Goal: Use online tool/utility: Use online tool/utility

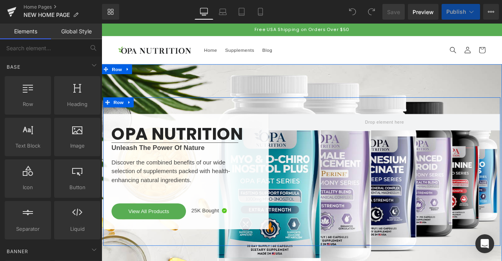
click at [336, 184] on div at bounding box center [437, 199] width 275 height 137
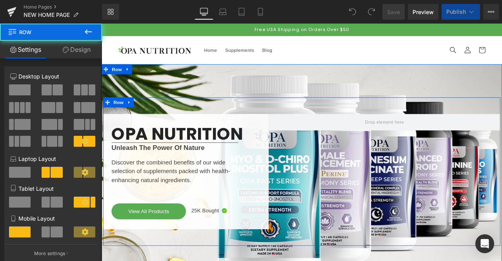
click at [336, 184] on div at bounding box center [437, 199] width 275 height 137
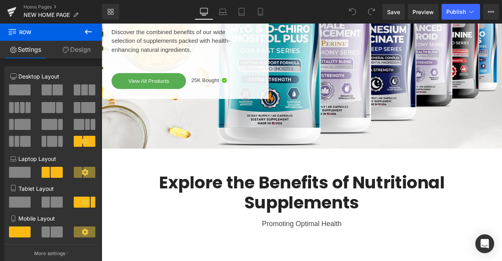
scroll to position [148, 0]
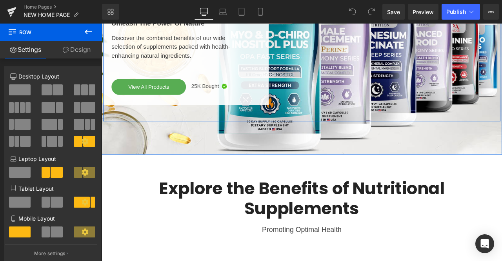
click at [403, 131] on div "OPA NUTRITION Heading Separator Unleash The Power Of Nature Text Block Discover…" at bounding box center [339, 52] width 471 height 176
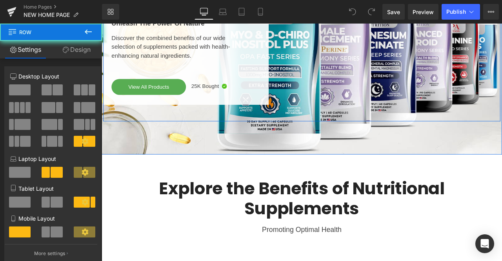
click at [398, 100] on div at bounding box center [437, 51] width 275 height 137
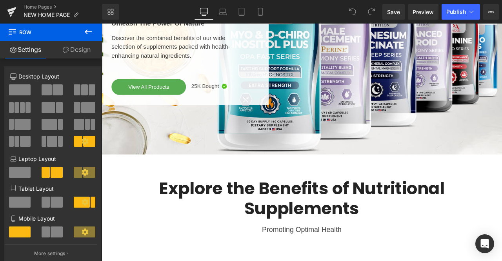
click at [88, 31] on icon at bounding box center [88, 31] width 7 height 5
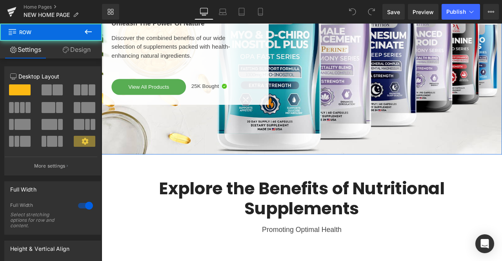
click at [241, 155] on div "OPA NUTRITION Heading Separator Unleash The Power Of Nature Text Block Discover…" at bounding box center [339, 51] width 475 height 254
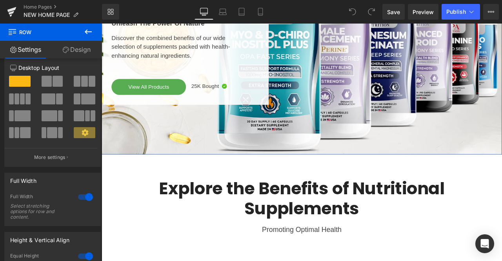
scroll to position [0, 0]
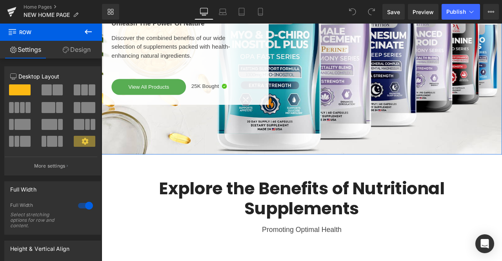
click at [99, 89] on b at bounding box center [100, 114] width 3 height 108
click at [227, 146] on div "OPA NUTRITION Heading Separator Unleash The Power Of Nature Text Block Discover…" at bounding box center [339, 51] width 475 height 254
click at [79, 48] on link "Design" at bounding box center [76, 50] width 51 height 18
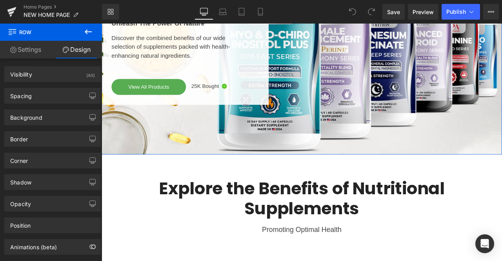
click at [47, 116] on div "Background" at bounding box center [53, 117] width 96 height 15
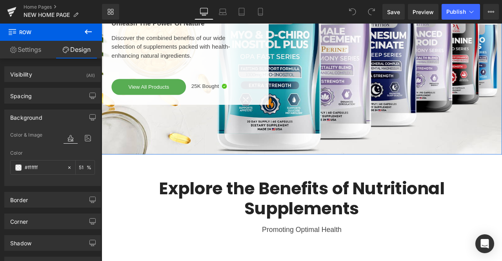
click at [49, 74] on div "Visibility (All)" at bounding box center [53, 74] width 96 height 15
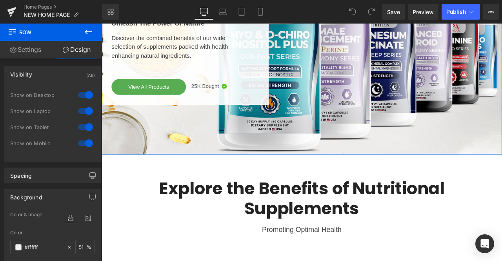
click at [49, 74] on div "Visibility (All)" at bounding box center [53, 74] width 96 height 15
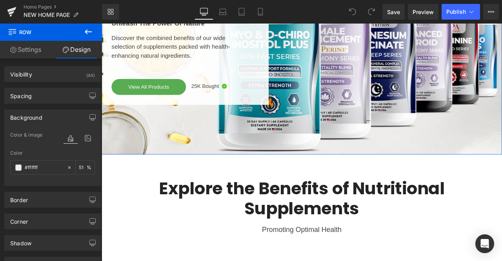
click at [100, 96] on b at bounding box center [100, 128] width 3 height 137
click at [27, 51] on link "Settings" at bounding box center [25, 50] width 51 height 18
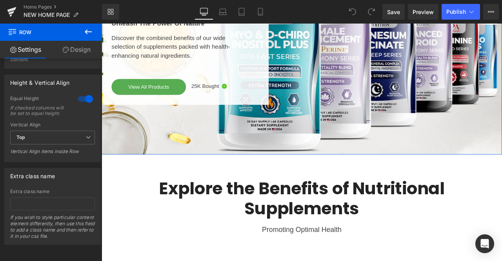
scroll to position [176, 0]
click at [89, 247] on div "12 12 12 Column Size Customizer 12 Desktop Layout Laptop Layout Tablet Layout M…" at bounding box center [51, 161] width 102 height 206
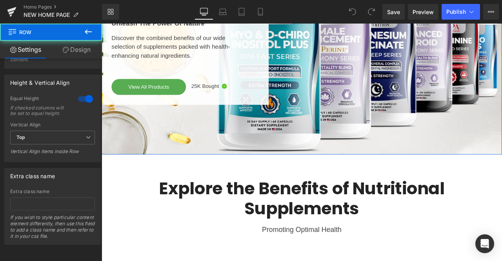
click at [287, 145] on div "OPA NUTRITION Heading Separator Unleash The Power Of Nature Text Block Discover…" at bounding box center [339, 51] width 475 height 254
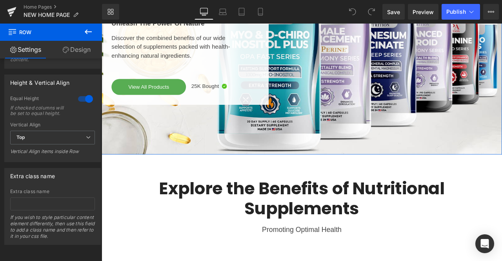
click at [287, 145] on div "OPA NUTRITION Heading Separator Unleash The Power Of Nature Text Block Discover…" at bounding box center [339, 51] width 475 height 254
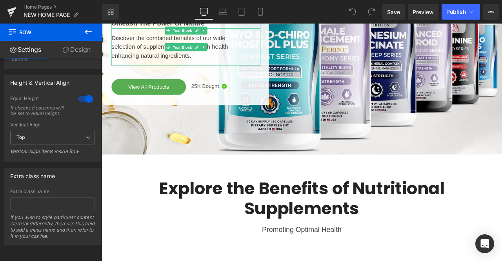
click at [91, 31] on icon at bounding box center [88, 31] width 7 height 5
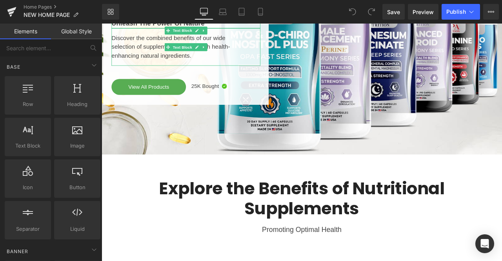
click at [93, 253] on span at bounding box center [94, 249] width 13 height 13
click at [98, 184] on div "Button button, call to action, cta" at bounding box center [77, 179] width 49 height 42
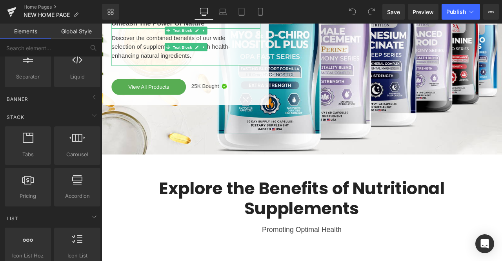
scroll to position [188, 0]
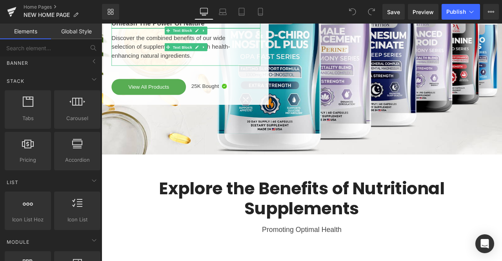
click at [90, 64] on icon at bounding box center [93, 61] width 9 height 9
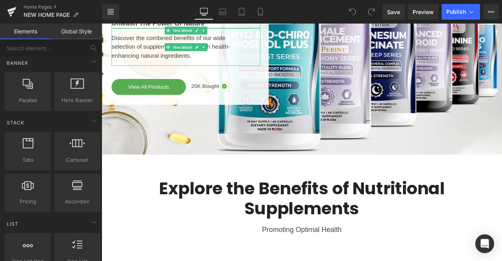
click at [69, 97] on span "Hero Banner" at bounding box center [78, 100] width 42 height 8
click at [30, 98] on span "Parallax" at bounding box center [28, 100] width 42 height 8
click at [69, 100] on span "Hero Banner" at bounding box center [78, 100] width 42 height 8
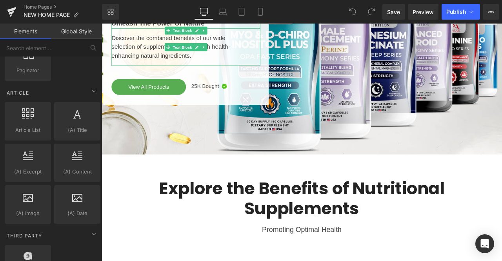
scroll to position [1554, 0]
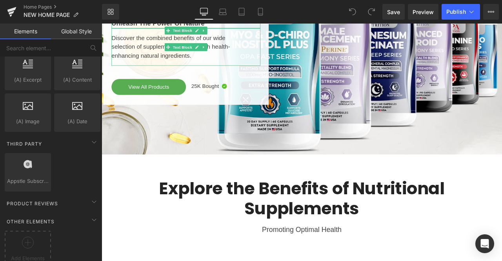
click at [363, 89] on div at bounding box center [437, 51] width 275 height 137
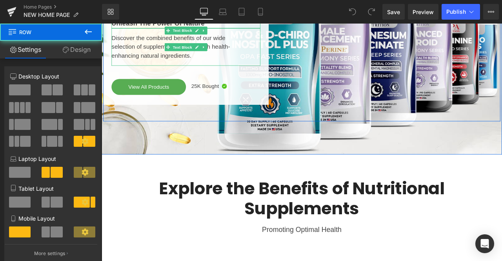
click at [363, 89] on div at bounding box center [437, 51] width 275 height 137
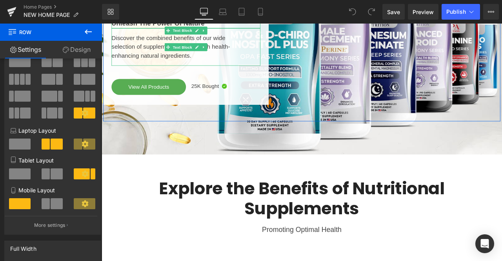
scroll to position [0, 0]
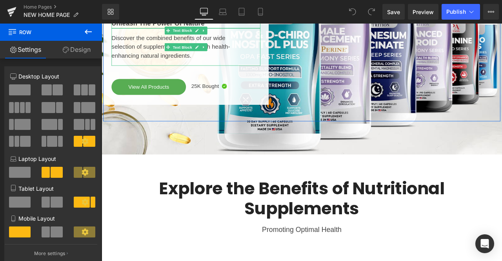
click at [99, 76] on b at bounding box center [100, 95] width 3 height 71
click at [79, 51] on link "Design" at bounding box center [76, 50] width 51 height 18
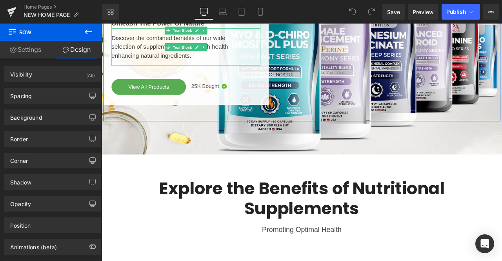
click at [53, 116] on div "Background" at bounding box center [53, 117] width 96 height 15
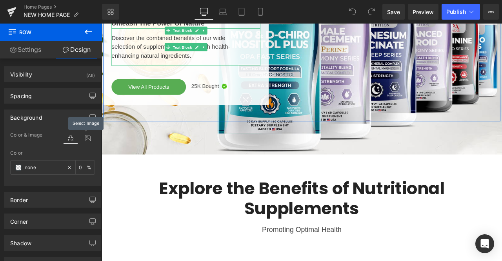
click at [85, 141] on icon at bounding box center [88, 138] width 14 height 10
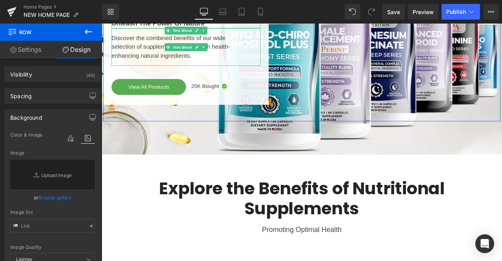
click at [62, 197] on link "Browse gallery" at bounding box center [54, 198] width 33 height 14
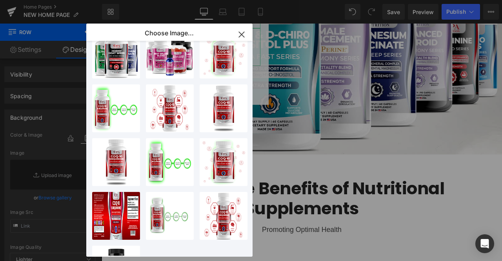
scroll to position [370, 0]
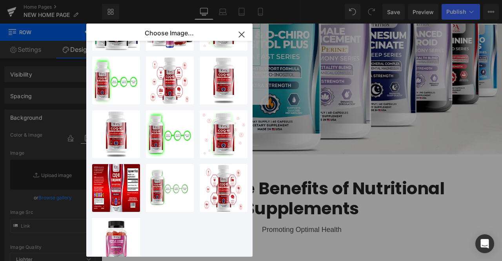
click at [240, 223] on div "fasting...ting.webp 457.33 KB Delete image? Yes No opa nut...quid.png 569.54 KB…" at bounding box center [172, 149] width 161 height 216
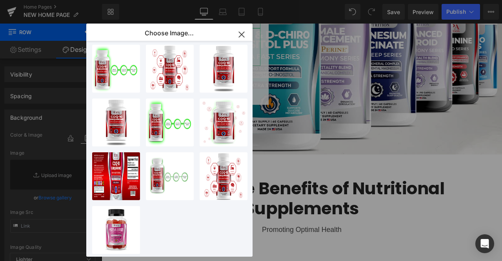
click at [250, 238] on b at bounding box center [251, 217] width 3 height 75
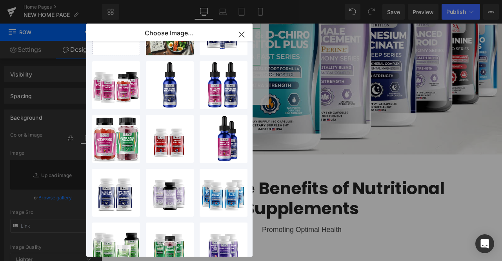
scroll to position [0, 0]
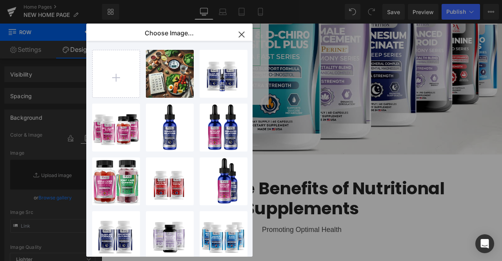
click at [248, 35] on div "Choose Image... Back to Library Insert fasting...ting.webp 457.33 KB Delete ima…" at bounding box center [169, 140] width 166 height 233
click at [243, 33] on icon "button" at bounding box center [241, 34] width 5 height 5
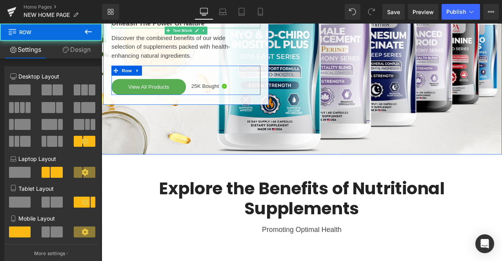
click at [388, 128] on div "OPA NUTRITION Heading Separator Unleash The Power Of Nature Text Block Discover…" at bounding box center [339, 52] width 471 height 176
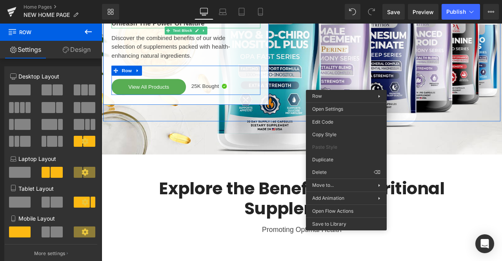
click at [328, 0] on div "Hero Banner You are previewing how the will restyle your page. You can not edit…" at bounding box center [251, 0] width 502 height 0
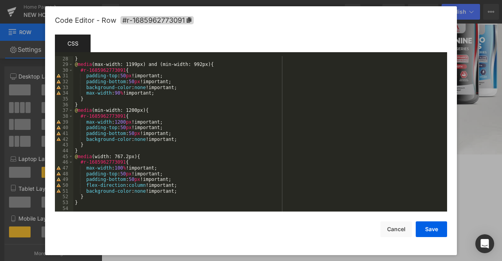
scroll to position [155, 0]
click at [401, 225] on button "Cancel" at bounding box center [396, 229] width 31 height 16
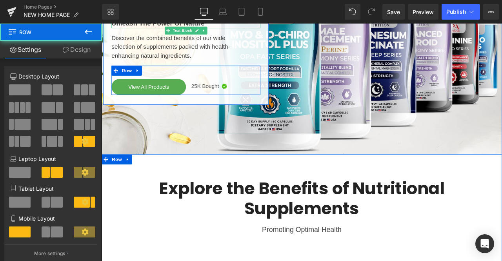
click at [502, 109] on div at bounding box center [437, 51] width 275 height 137
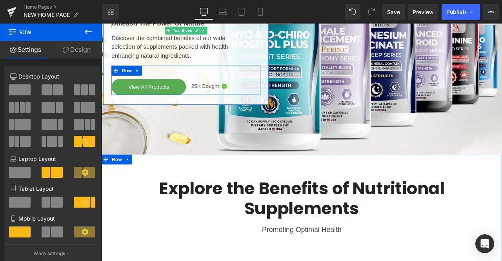
scroll to position [0, 0]
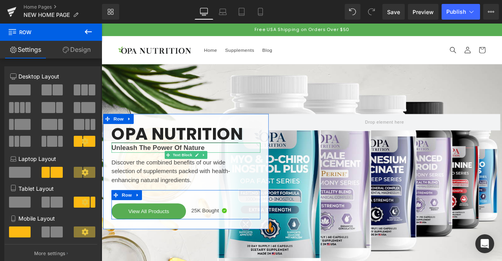
drag, startPoint x: 573, startPoint y: 60, endPoint x: 602, endPoint y: 45, distance: 32.5
click at [371, 112] on div "OPA NUTRITION Heading Separator Unleash The Power Of Nature Text Block Discover…" at bounding box center [339, 199] width 471 height 176
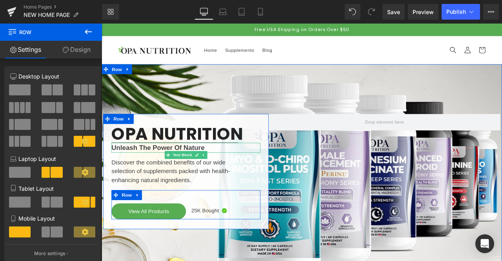
click at [246, 92] on div "OPA NUTRITION Heading Separator Unleash The Power Of Nature Text Block Discover…" at bounding box center [339, 199] width 475 height 254
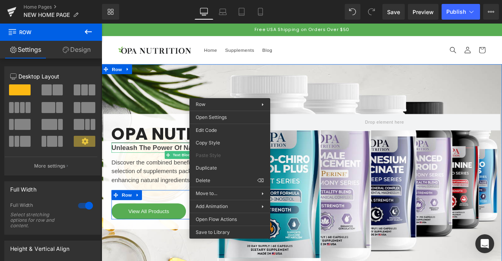
click at [82, 142] on icon at bounding box center [85, 141] width 7 height 7
click at [71, 164] on button "More settings" at bounding box center [51, 166] width 93 height 18
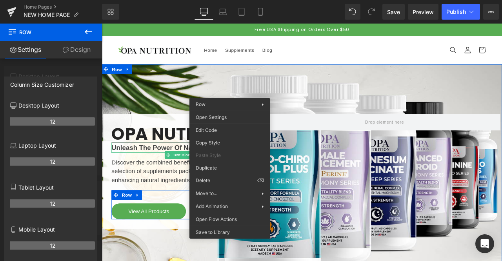
click at [73, 65] on div at bounding box center [51, 144] width 102 height 241
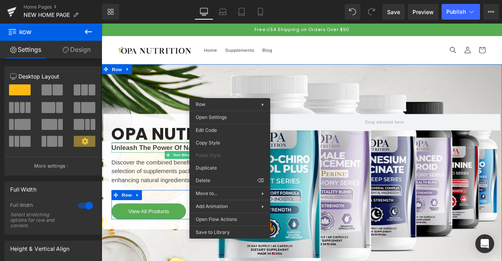
scroll to position [68, 0]
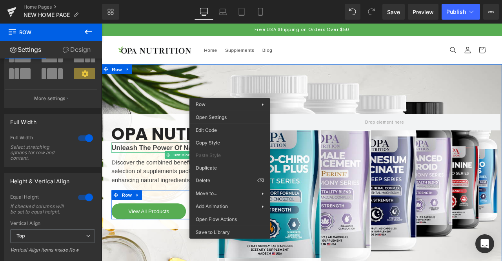
click at [95, 134] on div "12 12 12 Column Size Customizer 12 Desktop Layout Laptop Layout Tablet Layout M…" at bounding box center [51, 161] width 102 height 206
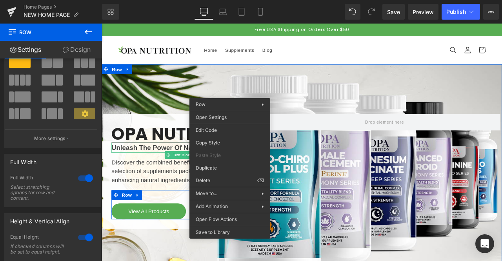
scroll to position [0, 0]
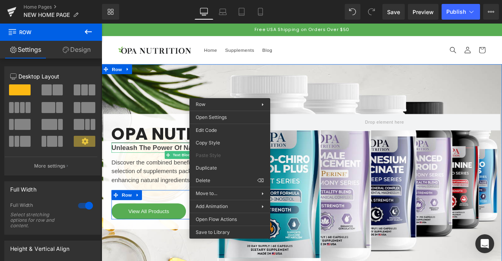
click at [99, 93] on b at bounding box center [100, 114] width 3 height 108
click at [352, 120] on div "OPA NUTRITION Heading Separator Unleash The Power Of Nature Text Block Discover…" at bounding box center [339, 199] width 471 height 176
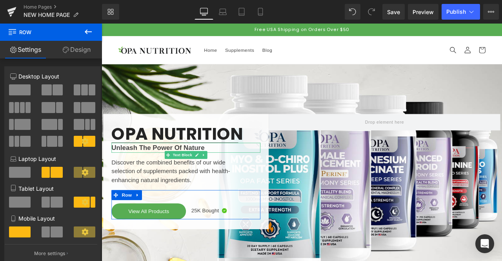
click at [319, 89] on div "OPA NUTRITION Heading Separator Unleash The Power Of Nature Text Block Discover…" at bounding box center [339, 199] width 475 height 254
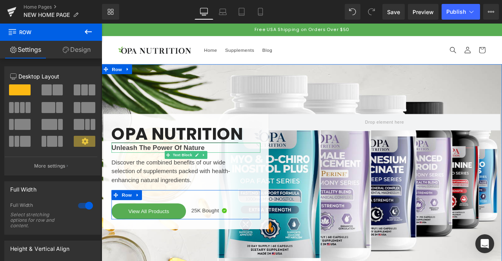
click at [291, 119] on div "OPA NUTRITION Heading Separator Unleash The Power Of Nature Text Block Discover…" at bounding box center [339, 199] width 471 height 176
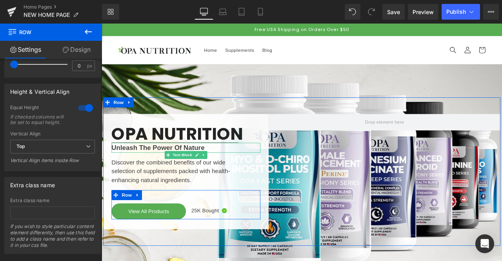
scroll to position [374, 0]
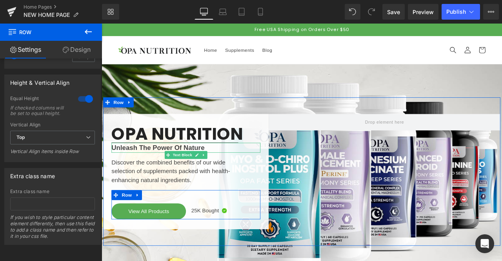
click at [92, 259] on div "5+7 9+3 12+12 Column Size Customizer 5+7 Desktop Layout Laptop Layout Tablet La…" at bounding box center [51, 161] width 102 height 206
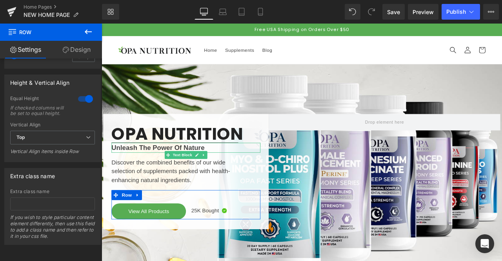
click at [299, 261] on div "OPA NUTRITION Heading Separator Unleash The Power Of Nature Text Block Discover…" at bounding box center [339, 199] width 475 height 254
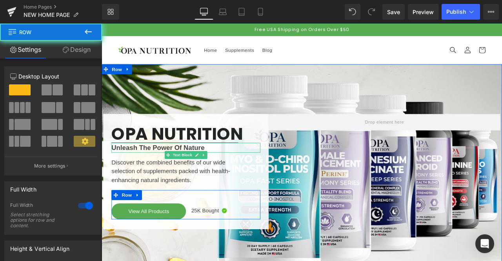
click at [299, 261] on div "OPA NUTRITION Heading Separator Unleash The Power Of Nature Text Block Discover…" at bounding box center [339, 199] width 475 height 254
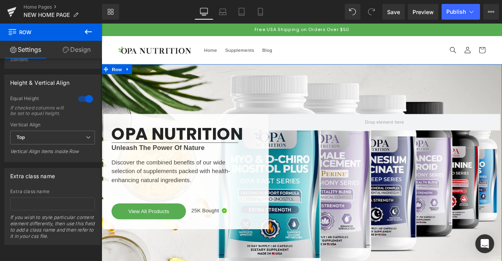
scroll to position [0, 0]
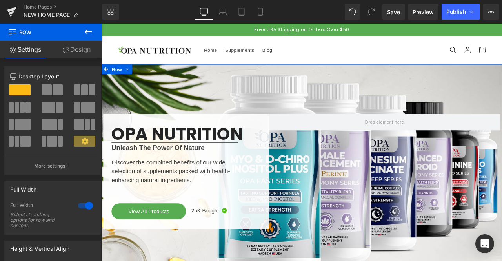
click at [89, 85] on div "12 12 12 Column Size Customizer 12 Desktop Layout Laptop Layout Tablet Layout M…" at bounding box center [51, 161] width 102 height 206
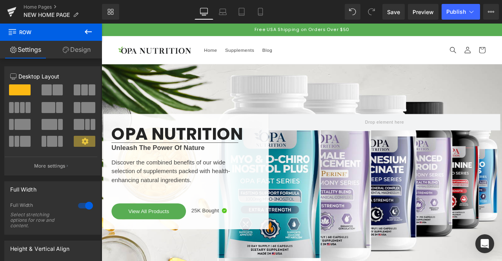
click at [86, 35] on icon at bounding box center [88, 31] width 9 height 9
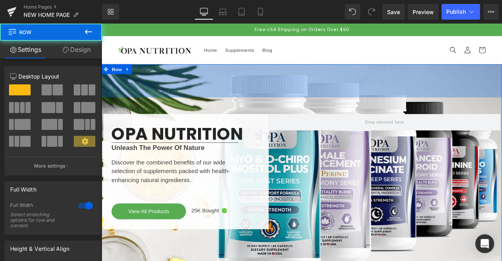
click at [143, 84] on div "100px" at bounding box center [339, 91] width 475 height 39
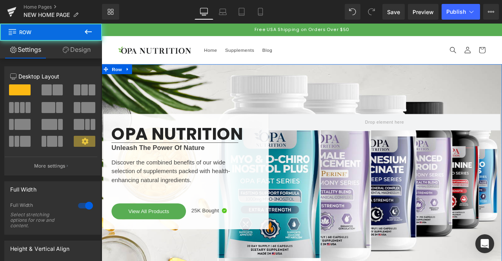
click at [82, 53] on link "Design" at bounding box center [76, 50] width 51 height 18
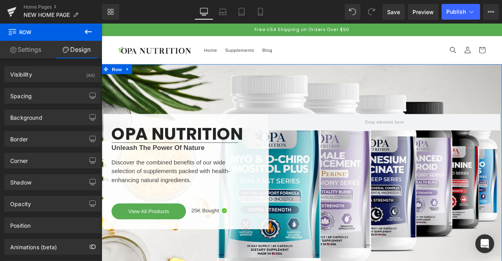
click at [56, 122] on div "Background" at bounding box center [53, 117] width 96 height 15
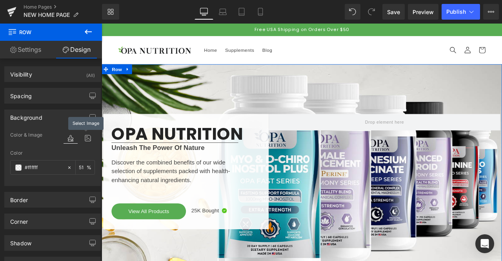
click at [86, 140] on icon at bounding box center [88, 138] width 14 height 10
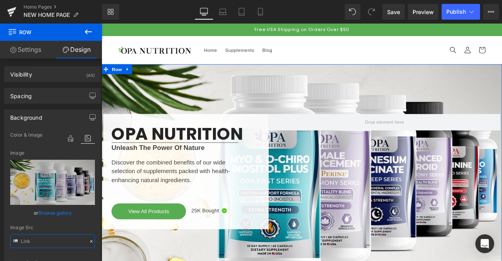
click at [56, 243] on input "text" at bounding box center [52, 241] width 85 height 14
type input "[URL][DOMAIN_NAME]"
